Goal: Information Seeking & Learning: Learn about a topic

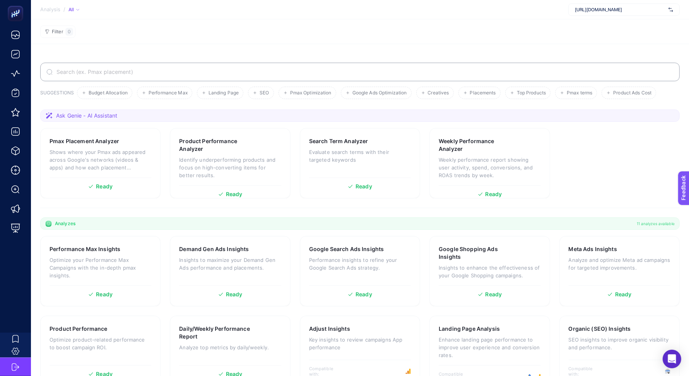
click at [301, 36] on section "Filter 0" at bounding box center [360, 31] width 658 height 25
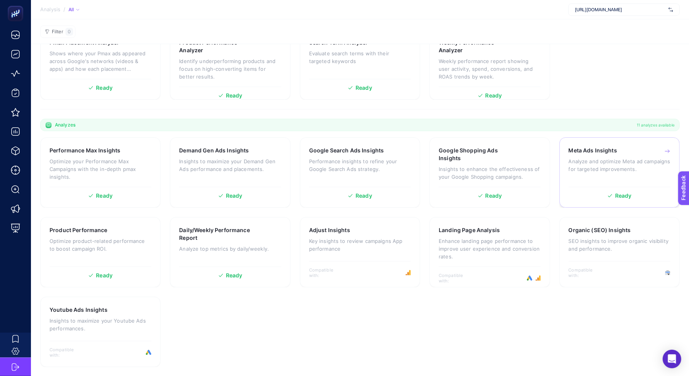
click at [602, 165] on p "Analyze and optimize Meta ad campaigns for targeted improvements." at bounding box center [620, 165] width 102 height 15
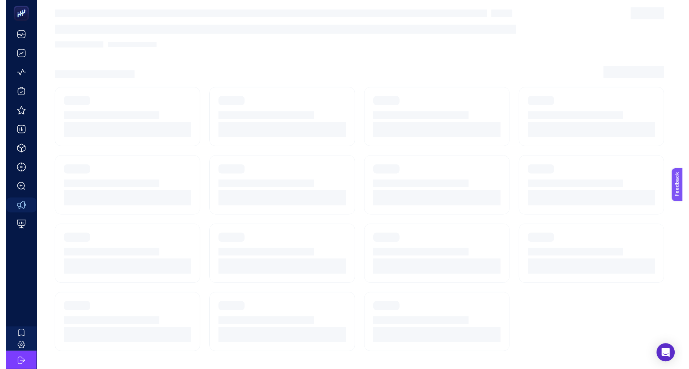
scroll to position [10, 0]
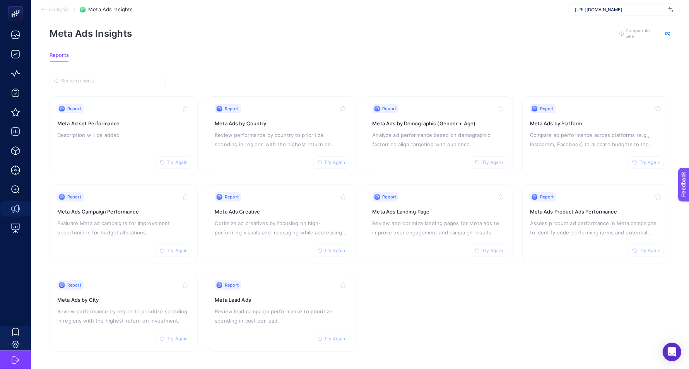
click at [359, 177] on section "Report Try Again Meta Ad set Performance Description will be added Report Try A…" at bounding box center [360, 223] width 621 height 255
click at [295, 210] on h3 "Meta Ads Creative" at bounding box center [281, 212] width 133 height 8
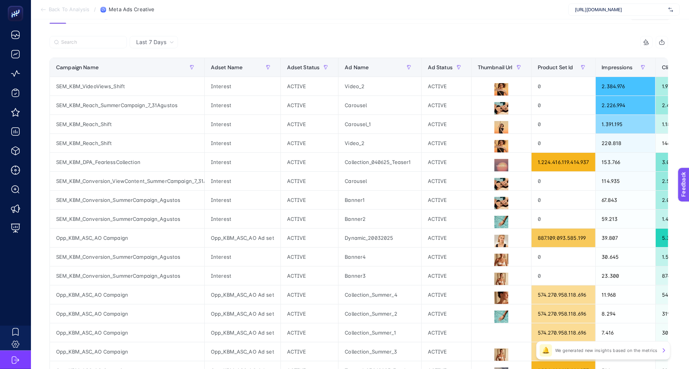
scroll to position [84, 0]
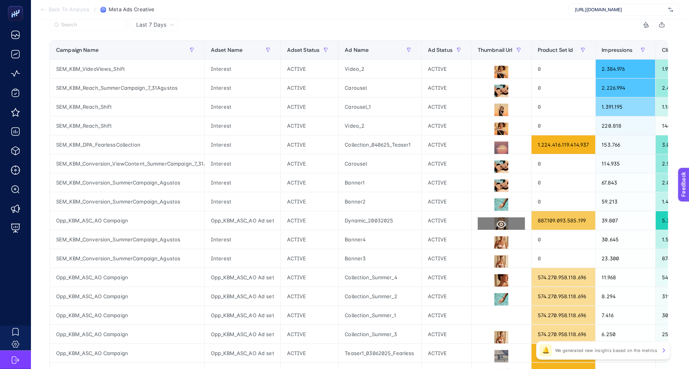
click at [497, 222] on icon at bounding box center [501, 224] width 9 height 9
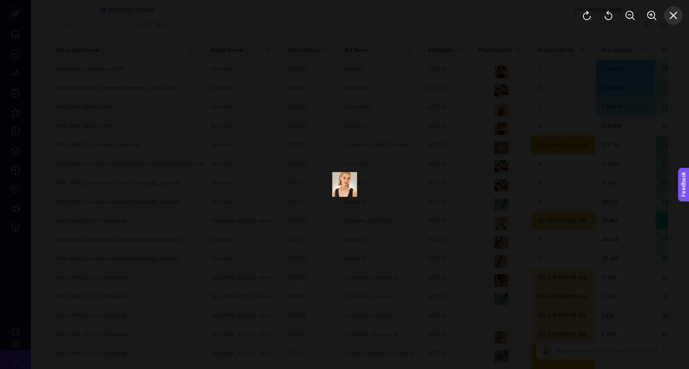
click at [673, 15] on icon "Close" at bounding box center [673, 15] width 7 height 7
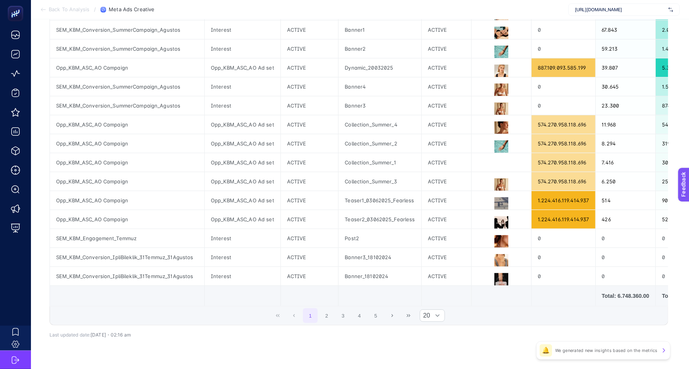
scroll to position [259, 0]
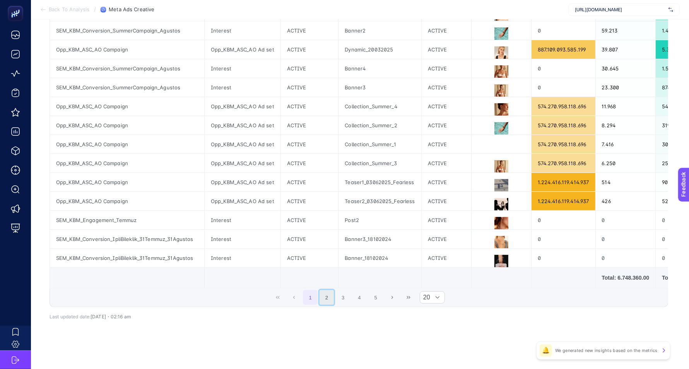
click at [330, 298] on button "2" at bounding box center [327, 297] width 15 height 15
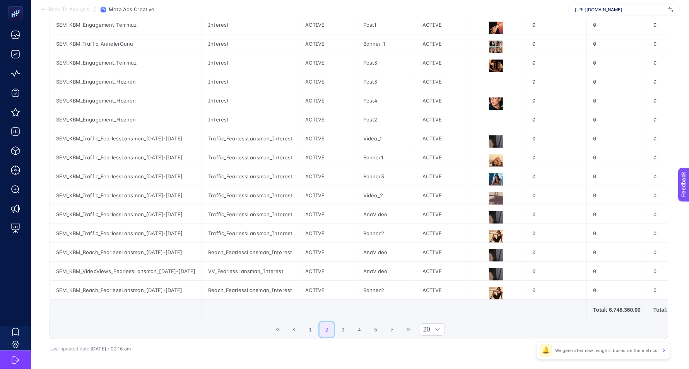
scroll to position [250, 0]
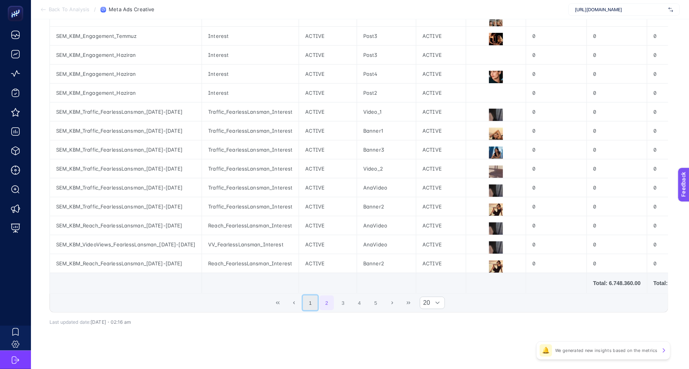
click at [313, 310] on button "1" at bounding box center [310, 303] width 15 height 15
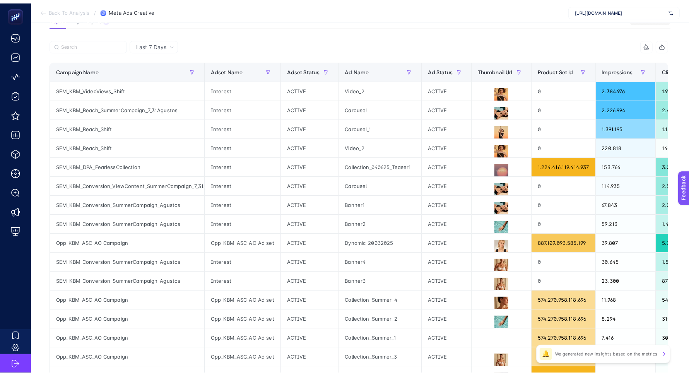
scroll to position [0, 0]
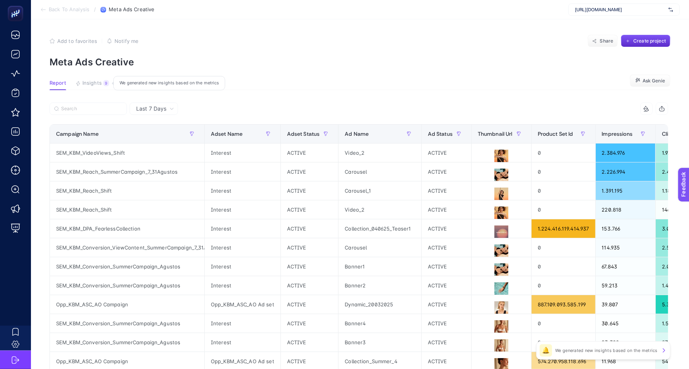
click at [93, 87] on button "Insights 9 We generated new insights based on the metrics" at bounding box center [92, 85] width 34 height 10
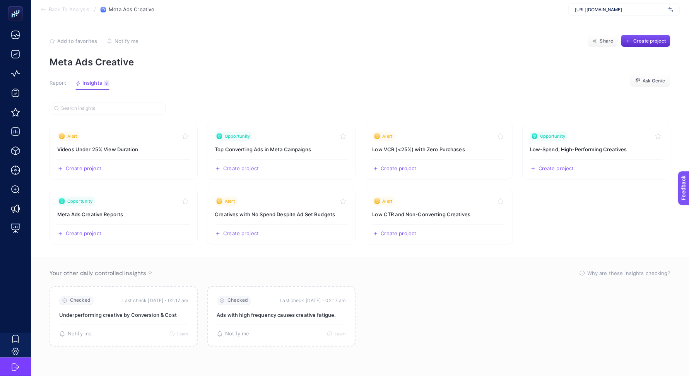
click at [375, 70] on article "Add to favorites false Notify me Share Create project Meta Ads Creative Report …" at bounding box center [360, 197] width 658 height 357
click at [276, 86] on section "Report Insights 9 We generated new insights based on the metrics Ask Genie" at bounding box center [360, 85] width 621 height 10
click at [290, 202] on div "Alert" at bounding box center [281, 201] width 133 height 9
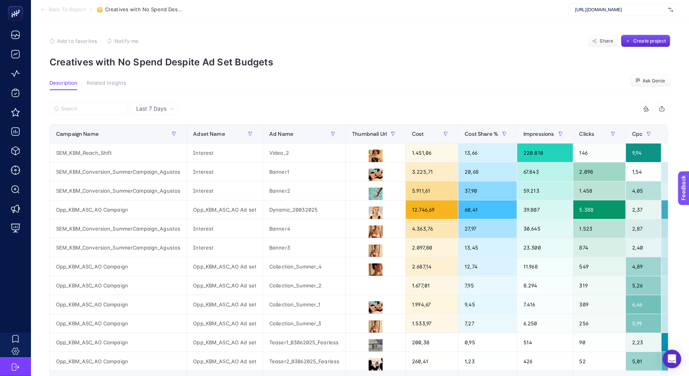
click at [375, 55] on section "Add to favorites false Notify me Share Create project Creatives with No Spend D…" at bounding box center [360, 51] width 621 height 33
click at [389, 9] on section "Back To Report / Creatives with No Spend Despite Ad Set Budgets [URL][DOMAIN_NA…" at bounding box center [360, 9] width 658 height 19
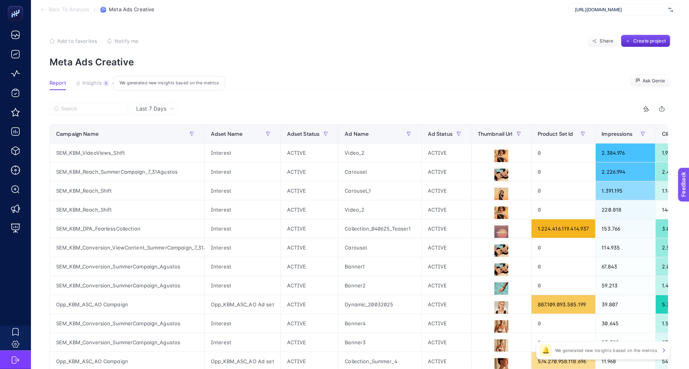
click at [87, 87] on button "Insights 9 We generated new insights based on the metrics" at bounding box center [92, 85] width 34 height 10
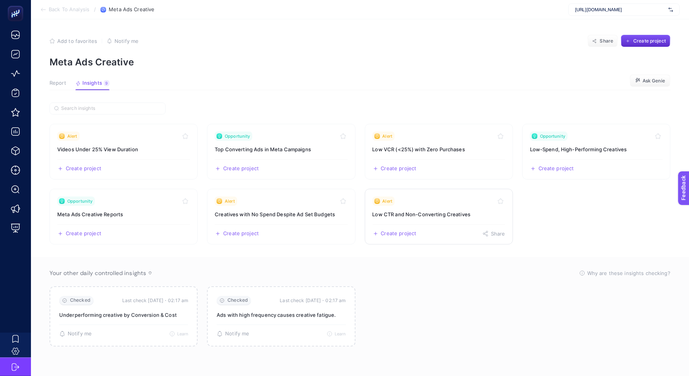
click at [431, 211] on h3 "Low CTR and Non-Converting Creatives" at bounding box center [439, 215] width 133 height 8
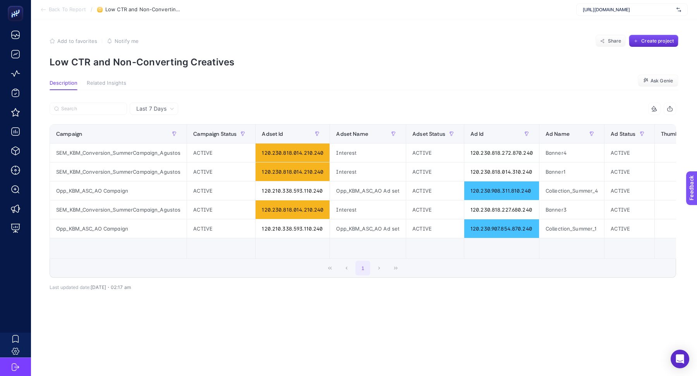
click at [68, 10] on span "Back To Report" at bounding box center [67, 10] width 37 height 6
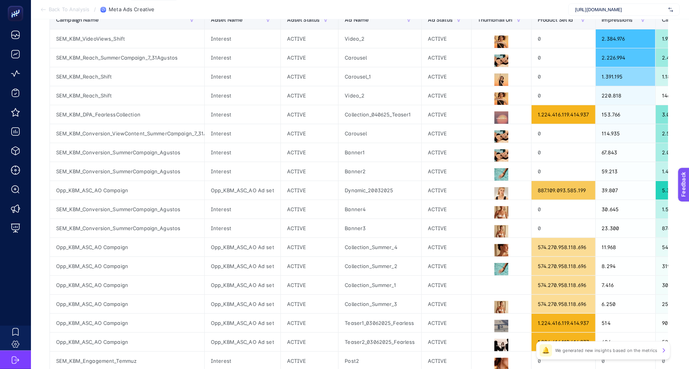
scroll to position [116, 0]
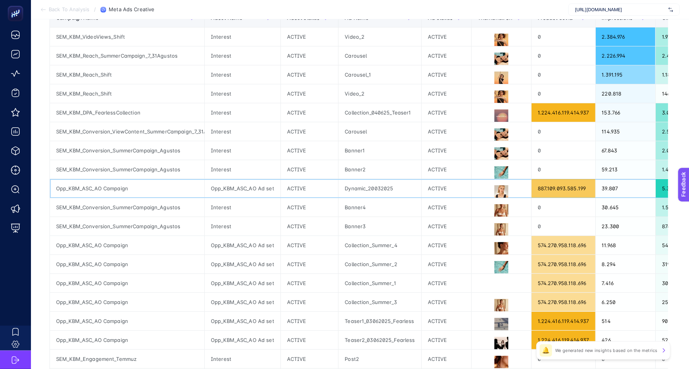
click at [353, 187] on div "Dynamic_20032025" at bounding box center [380, 188] width 82 height 19
click at [352, 186] on div "Dynamic_20032025" at bounding box center [380, 188] width 82 height 19
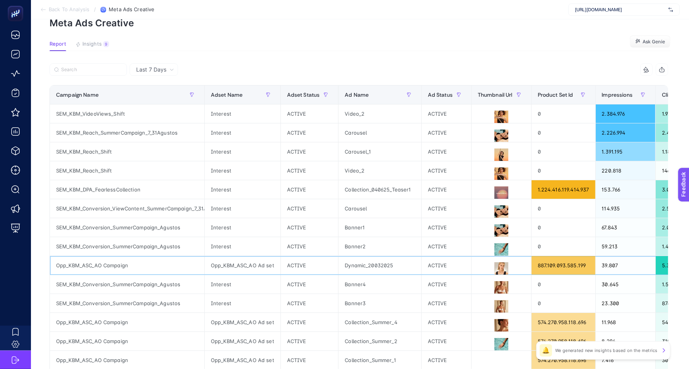
scroll to position [0, 0]
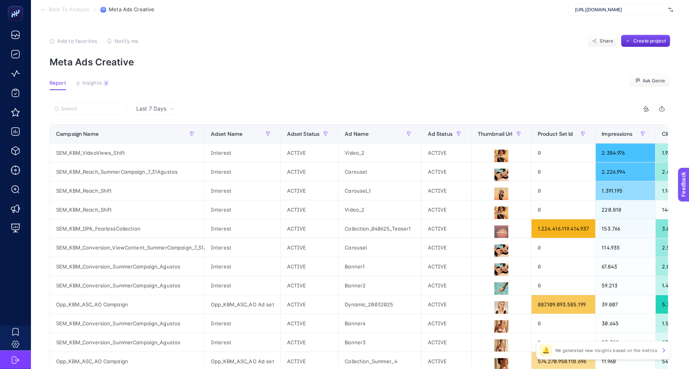
click at [361, 88] on section "Report Insights 9 We generated new insights based on the metrics Ask Genie" at bounding box center [360, 85] width 621 height 10
click at [260, 39] on div "Add to favorites false Notify me Share Create project" at bounding box center [360, 41] width 621 height 12
click at [250, 48] on section "Add to favorites false Notify me Share Create project Meta Ads Creative" at bounding box center [360, 51] width 621 height 33
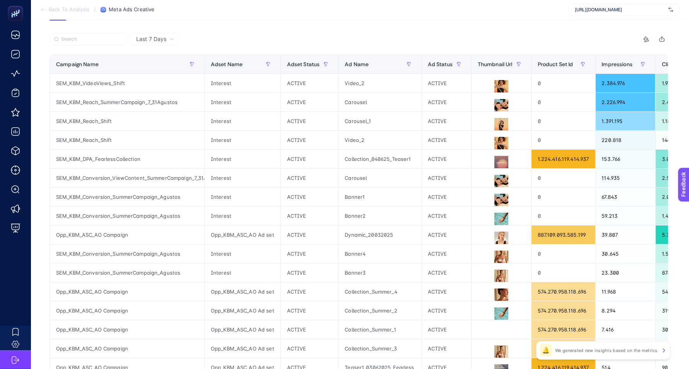
scroll to position [74, 0]
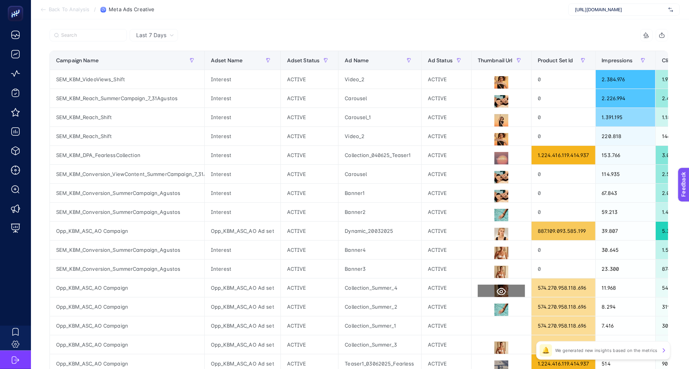
click at [501, 288] on icon at bounding box center [501, 291] width 9 height 9
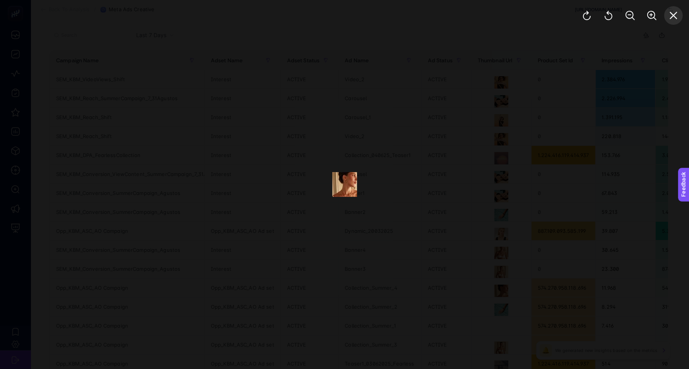
click at [674, 8] on button "Close" at bounding box center [674, 15] width 19 height 19
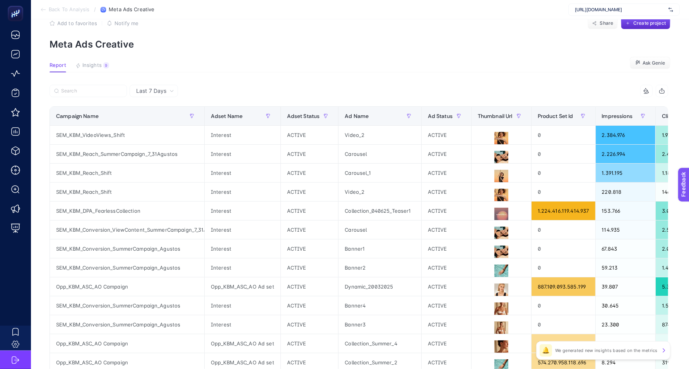
scroll to position [0, 0]
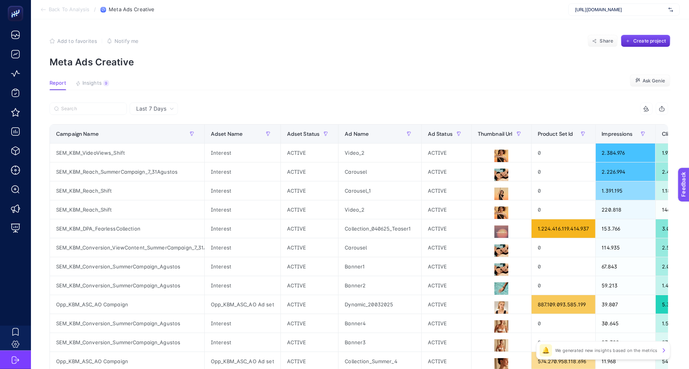
click at [378, 24] on article "Add to favorites false Notify me Share Create project Meta Ads Creative Report …" at bounding box center [360, 321] width 658 height 605
click at [605, 41] on button "Share" at bounding box center [603, 41] width 30 height 12
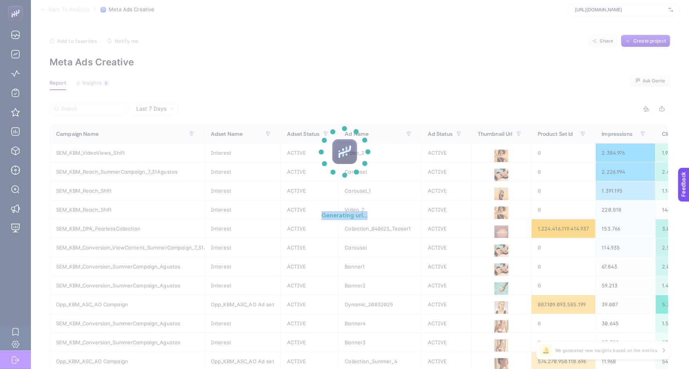
drag, startPoint x: 322, startPoint y: 215, endPoint x: 377, endPoint y: 216, distance: 54.6
click at [377, 216] on p "Generating url..." at bounding box center [344, 215] width 93 height 55
drag, startPoint x: 377, startPoint y: 216, endPoint x: 319, endPoint y: 216, distance: 58.8
click at [319, 216] on p "Generating url..." at bounding box center [344, 215] width 93 height 55
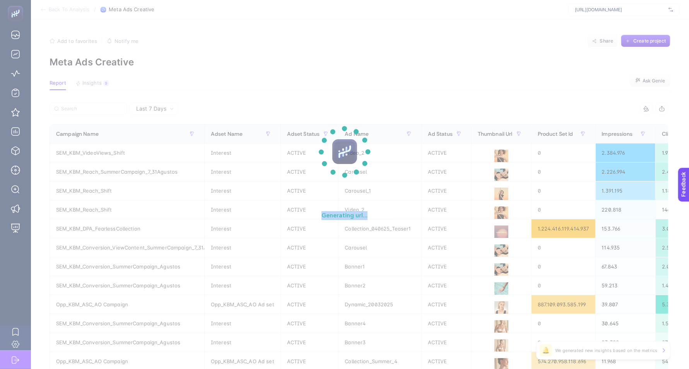
click at [318, 216] on p "Generating url..." at bounding box center [344, 215] width 93 height 55
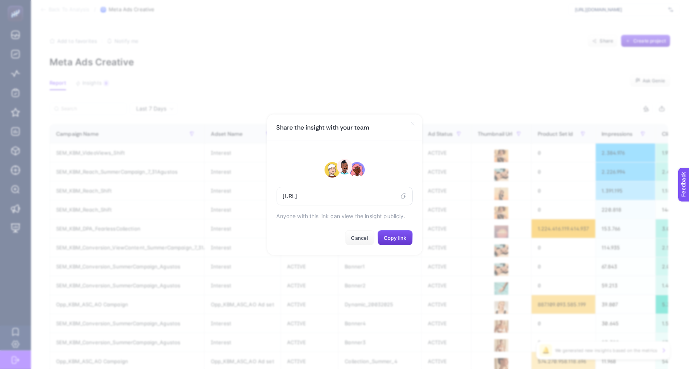
click at [400, 237] on button "Copy link" at bounding box center [395, 237] width 35 height 15
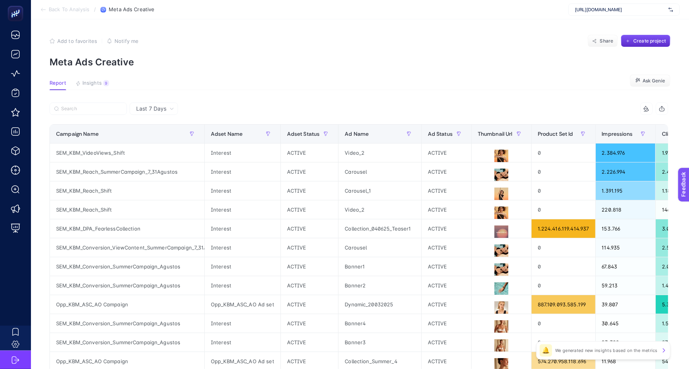
click at [343, 31] on article "Add to favorites false Notify me Share Create project Meta Ads Creative Report …" at bounding box center [360, 321] width 658 height 605
click at [308, 47] on div "Add to favorites false Notify me Share Create project" at bounding box center [360, 41] width 621 height 12
click at [307, 55] on section "Add to favorites false Notify me Share Create project Meta Ads Creative" at bounding box center [360, 51] width 621 height 33
click at [142, 62] on p "Meta Ads Creative" at bounding box center [360, 62] width 621 height 11
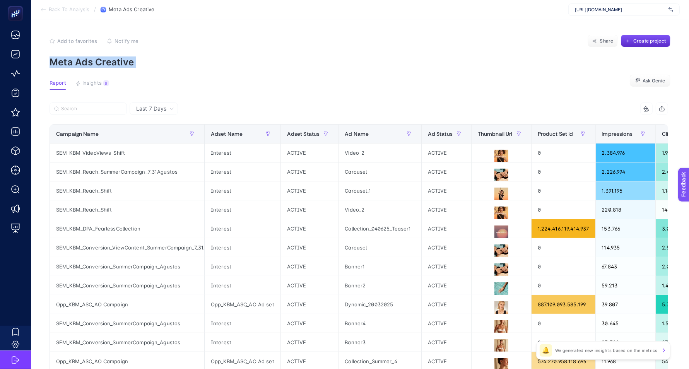
click at [142, 62] on p "Meta Ads Creative" at bounding box center [360, 62] width 621 height 11
click at [185, 12] on section "Back To Analysis / Meta Ads Creative [URL][DOMAIN_NAME]" at bounding box center [360, 9] width 658 height 19
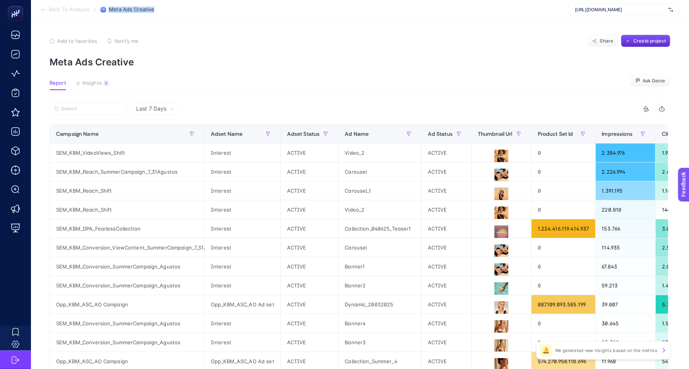
click at [168, 11] on section "Back To Analysis / Meta Ads Creative [URL][DOMAIN_NAME]" at bounding box center [360, 9] width 658 height 19
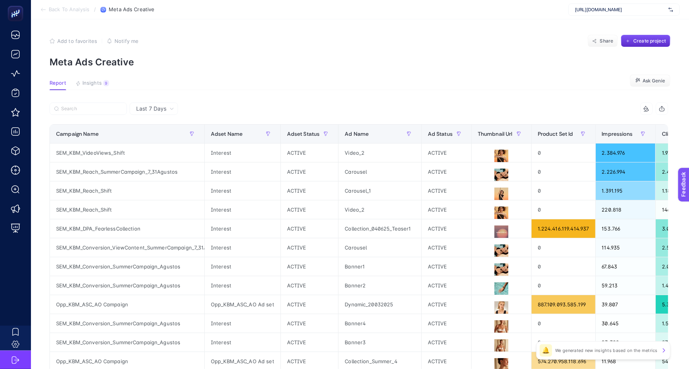
click at [168, 11] on section "Back To Analysis / Meta Ads Creative [URL][DOMAIN_NAME]" at bounding box center [360, 9] width 658 height 19
click at [233, 57] on p "Meta Ads Creative" at bounding box center [360, 62] width 621 height 11
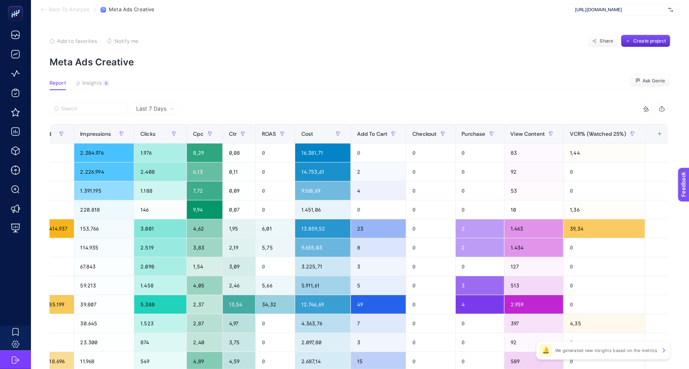
click at [319, 45] on div "Add to favorites false Notify me Share Create project" at bounding box center [360, 41] width 621 height 12
click at [259, 89] on section "Report Insights 9 We generated new insights based on the metrics Ask Genie" at bounding box center [360, 85] width 621 height 10
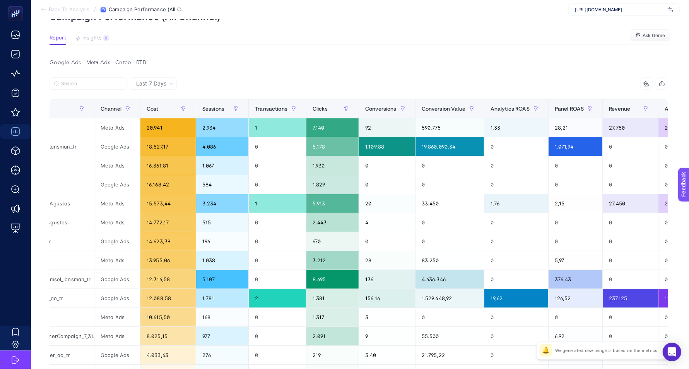
scroll to position [0, 168]
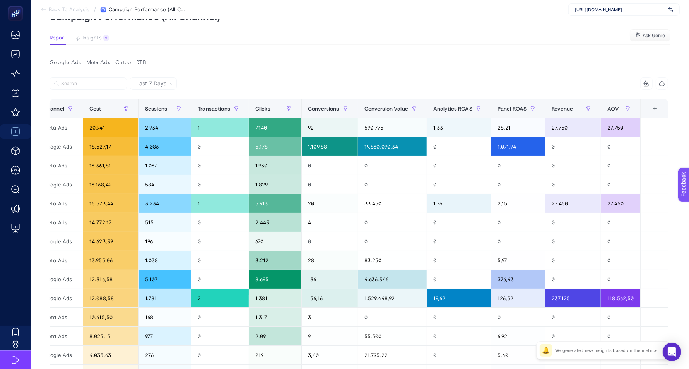
click at [663, 109] on div "+" at bounding box center [655, 109] width 15 height 6
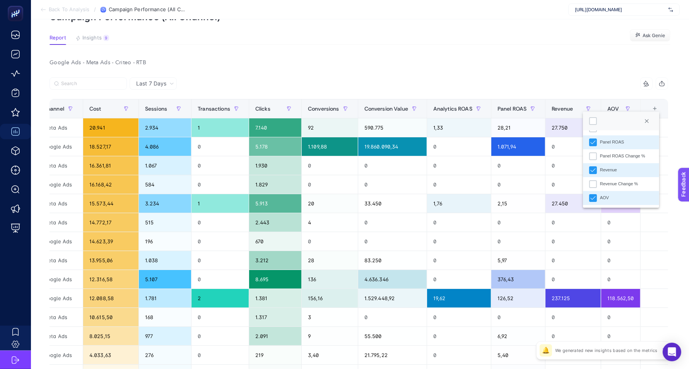
scroll to position [3, 0]
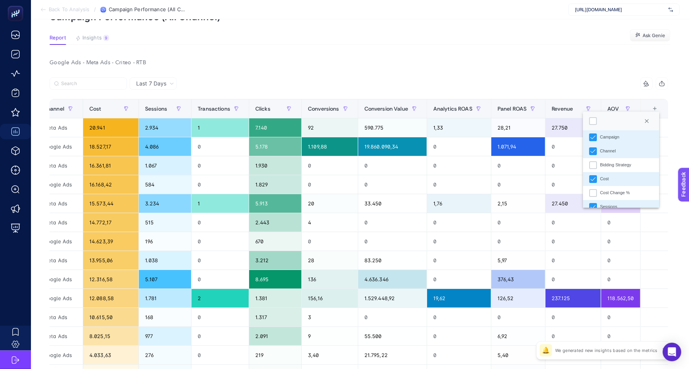
click at [384, 35] on section "Report Insights 9 We generated new insights based on the metrics Ask Genie" at bounding box center [360, 40] width 621 height 10
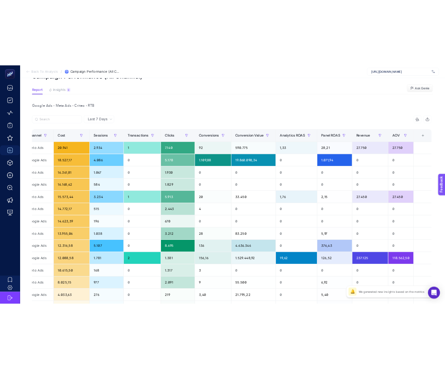
scroll to position [0, 0]
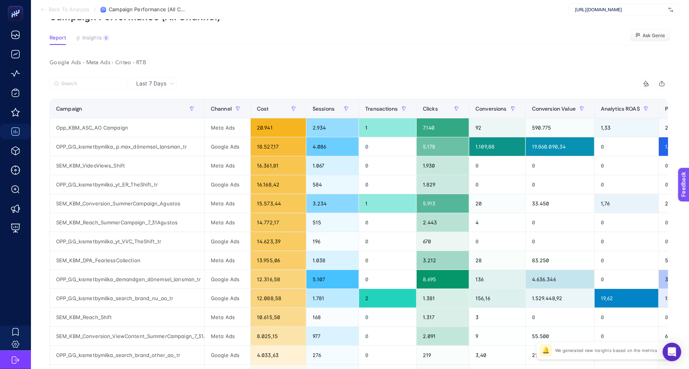
click at [499, 34] on article "Add to favorites false Notify me Share Create project Campaign Performance (All…" at bounding box center [360, 248] width 658 height 549
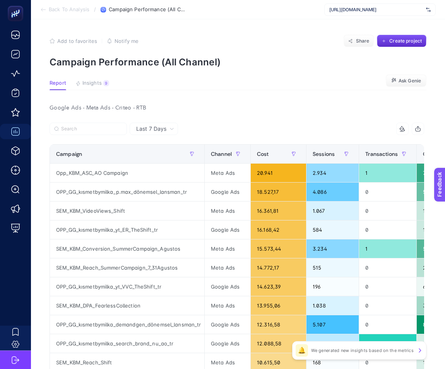
click at [211, 81] on section "Report Insights 9 We generated new insights based on the metrics Ask Genie" at bounding box center [238, 85] width 377 height 10
click at [94, 83] on span "Insights" at bounding box center [91, 83] width 19 height 6
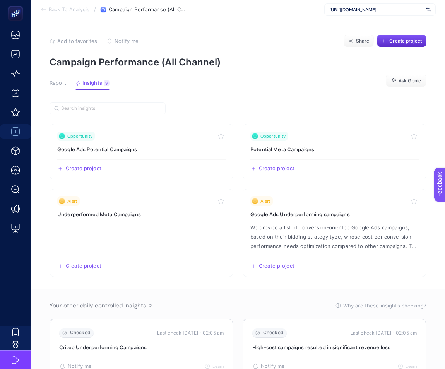
click at [262, 63] on p "Campaign Performance (All Channel)" at bounding box center [238, 62] width 377 height 11
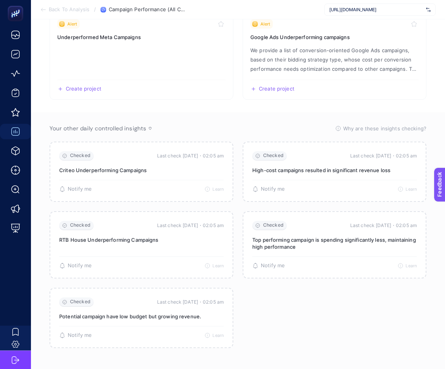
scroll to position [180, 0]
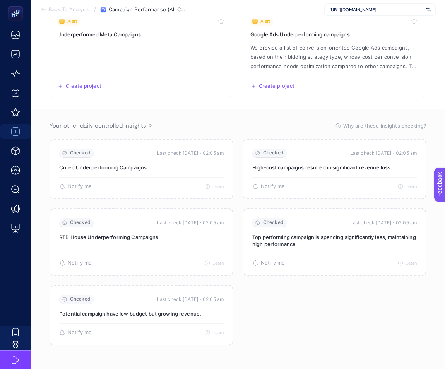
click at [238, 95] on section "Opportunity Google Ads Potential Campaigns Create project Share Opportunity Pot…" at bounding box center [238, 20] width 377 height 153
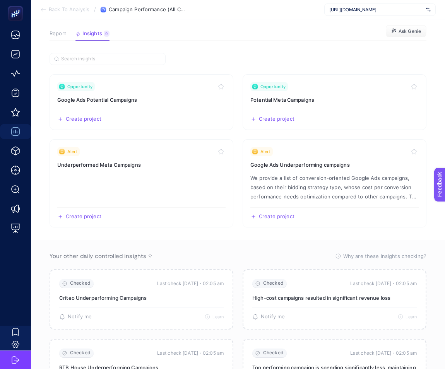
scroll to position [0, 0]
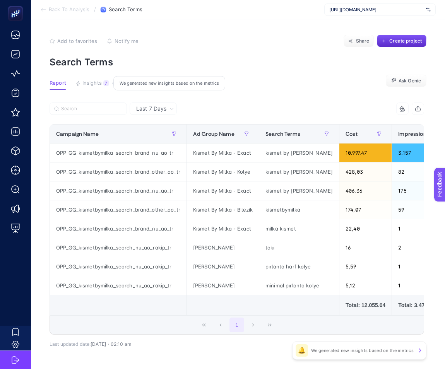
click at [87, 80] on span "Insights" at bounding box center [91, 83] width 19 height 6
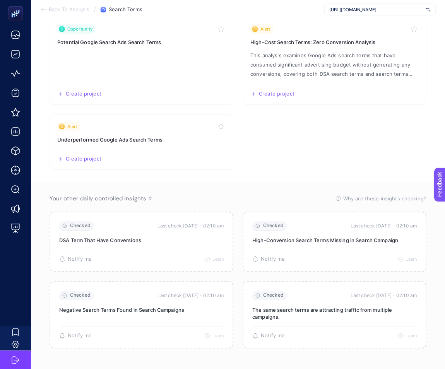
scroll to position [110, 0]
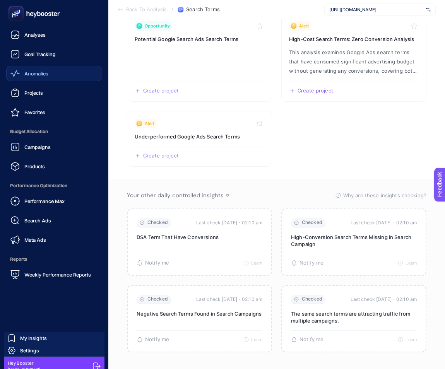
click at [29, 69] on div "Anomalies" at bounding box center [29, 73] width 38 height 9
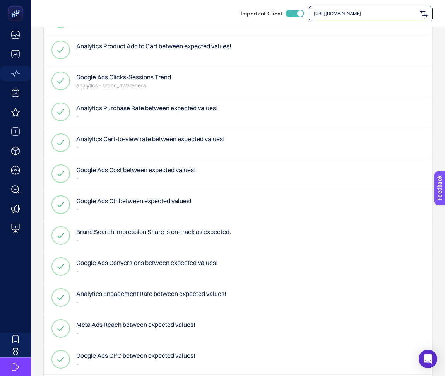
scroll to position [150, 0]
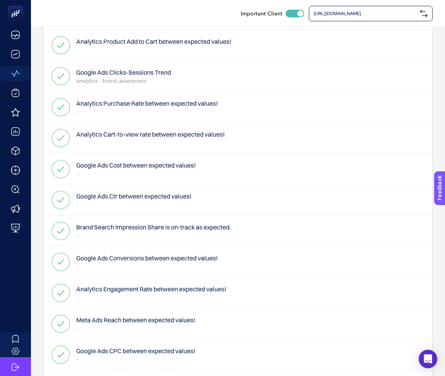
click at [242, 247] on div "Brand Search Impression Share is on-track as expected. -" at bounding box center [238, 262] width 389 height 31
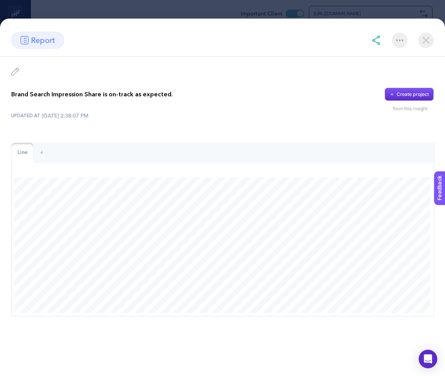
click at [428, 38] on img at bounding box center [425, 40] width 15 height 15
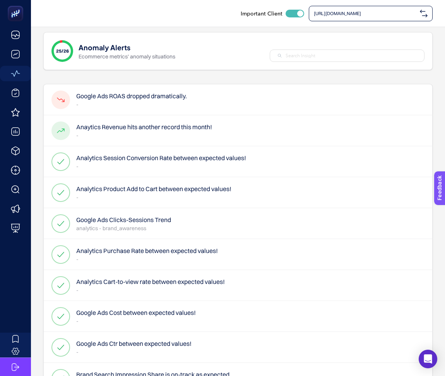
scroll to position [0, 0]
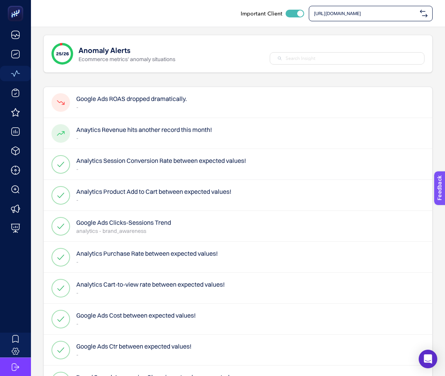
click at [334, 18] on div "[URL][DOMAIN_NAME]" at bounding box center [371, 13] width 124 height 15
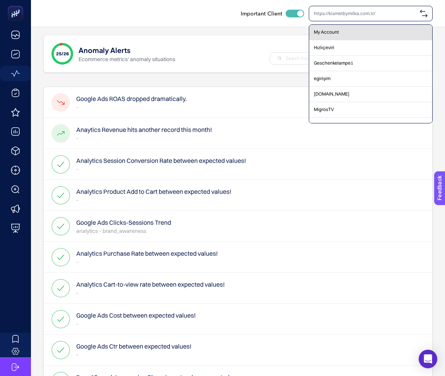
click at [341, 40] on div "My Account" at bounding box center [370, 47] width 123 height 15
